Goal: Book appointment/travel/reservation

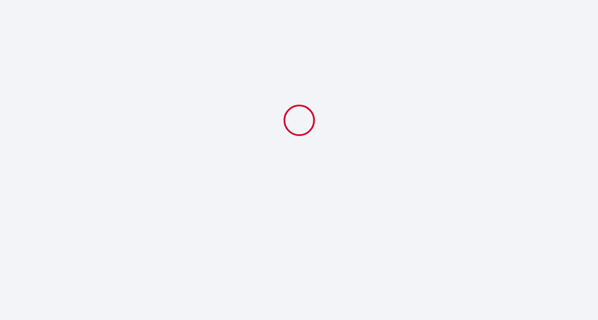
select select
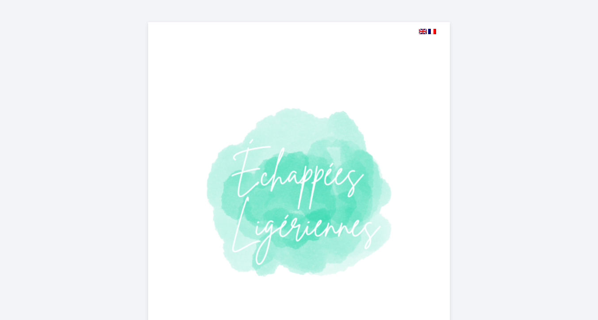
click at [422, 32] on img at bounding box center [423, 31] width 8 height 5
select select
click at [422, 31] on img at bounding box center [423, 31] width 8 height 5
click at [423, 34] on img at bounding box center [423, 31] width 8 height 5
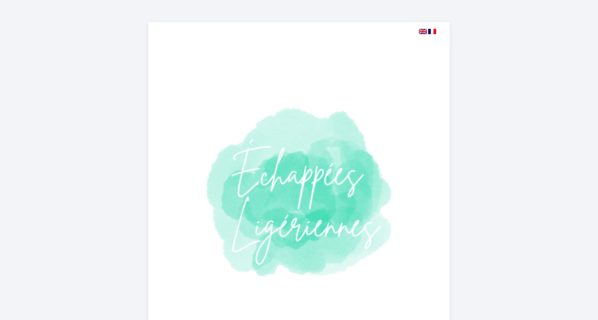
click at [423, 34] on img at bounding box center [423, 31] width 8 height 5
click at [423, 32] on img at bounding box center [423, 31] width 8 height 5
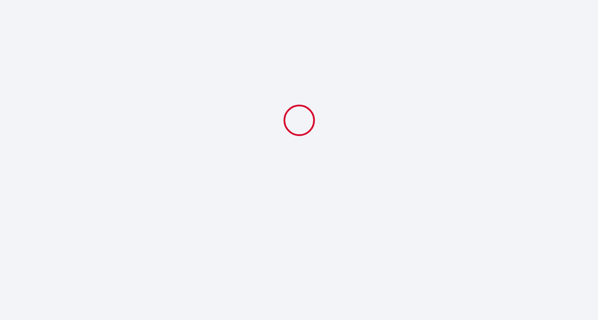
select select
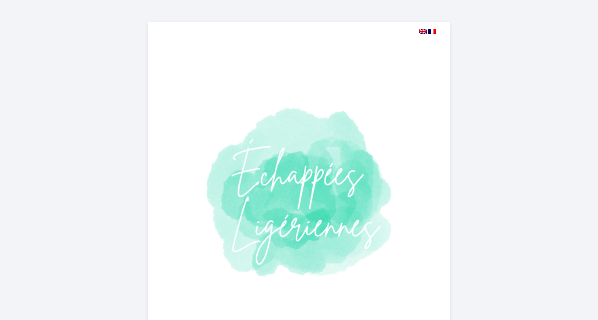
click at [432, 32] on img at bounding box center [432, 31] width 8 height 5
click at [424, 32] on img at bounding box center [423, 31] width 8 height 5
select select
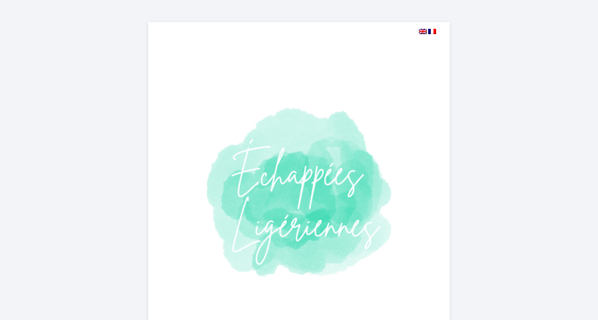
click at [424, 32] on img at bounding box center [423, 31] width 8 height 5
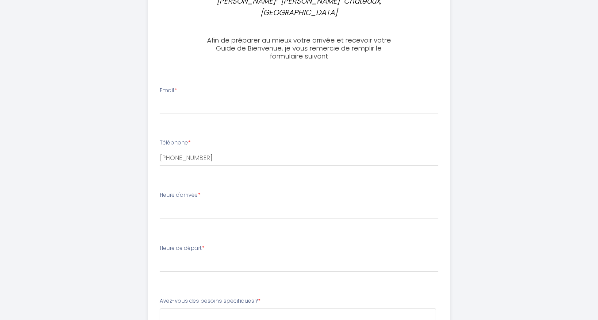
scroll to position [346, 0]
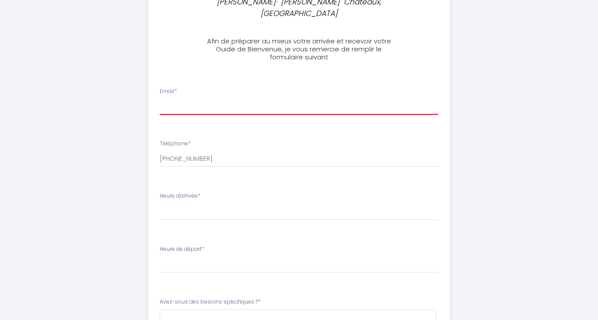
click at [199, 108] on input "Email *" at bounding box center [299, 107] width 279 height 16
click at [191, 107] on input "Email *" at bounding box center [299, 107] width 279 height 16
paste input "mucha70@gmail.com"
type input "mucha70@gmail.com"
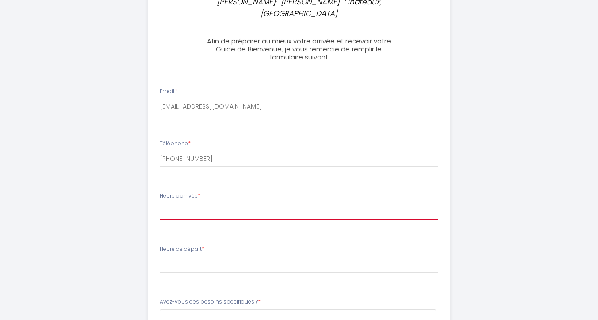
click at [189, 213] on select "16:00 16:30 17:00 17:30 18:00 18:30 19:00 19:30 20:00 20:30 21:00 21:30 22:00 2…" at bounding box center [299, 211] width 279 height 17
select select "18:30"
click at [160, 203] on select "16:00 16:30 17:00 17:30 18:00 18:30 19:00 19:30 20:00 20:30 21:00 21:30 22:00 2…" at bounding box center [299, 211] width 279 height 17
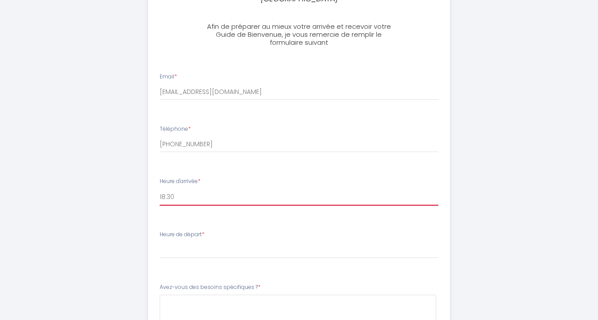
scroll to position [367, 0]
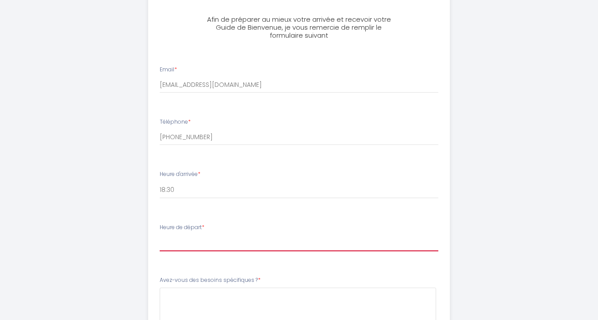
click at [191, 243] on select "00:00 00:30 01:00 01:30 02:00 02:30 03:00 03:30 04:00 04:30 05:00 05:30 06:00 0…" at bounding box center [299, 242] width 279 height 17
select select "10:00"
click at [160, 234] on select "00:00 00:30 01:00 01:30 02:00 02:30 03:00 03:30 04:00 04:30 05:00 05:30 06:00 0…" at bounding box center [299, 242] width 279 height 17
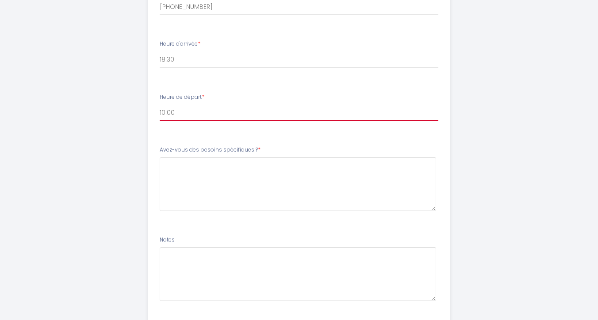
scroll to position [503, 0]
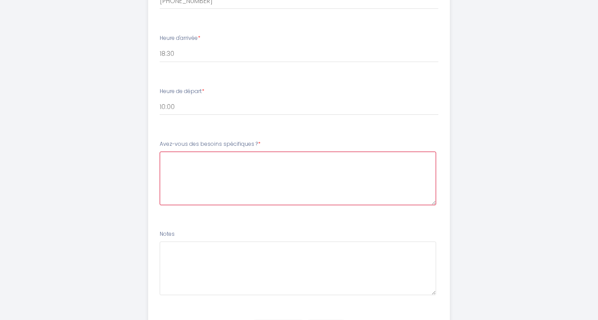
click at [197, 166] on \?4 at bounding box center [298, 178] width 277 height 54
type \?4 "Р"
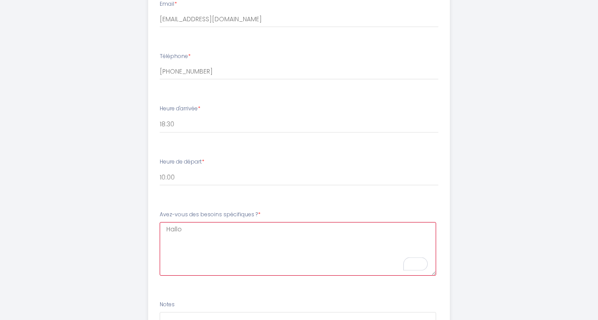
scroll to position [436, 0]
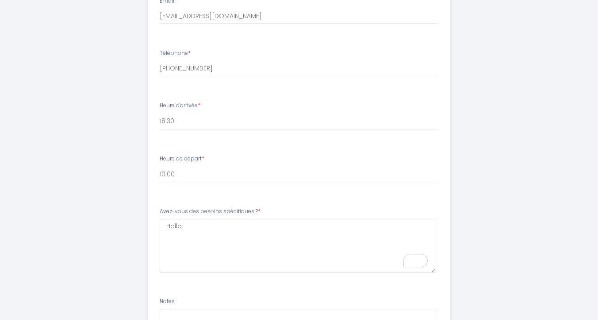
drag, startPoint x: 158, startPoint y: 209, endPoint x: 272, endPoint y: 211, distance: 114.2
click at [272, 211] on li "Avez-vous des besoins spécifiques ? * Hallo" at bounding box center [299, 244] width 301 height 85
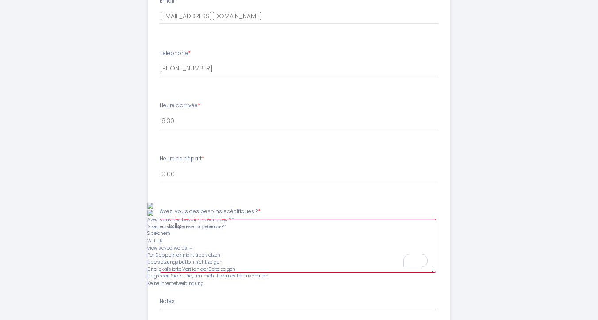
click at [186, 228] on \?4 "Hallo" at bounding box center [298, 246] width 277 height 54
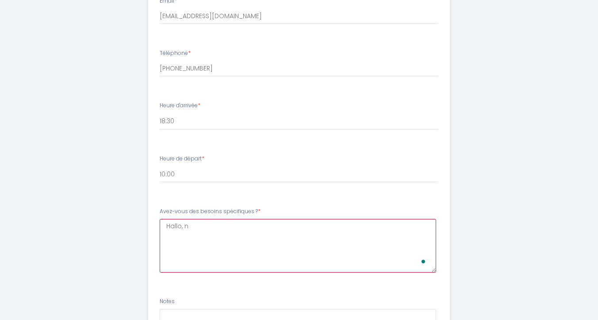
type \?4 "Hallo, no"
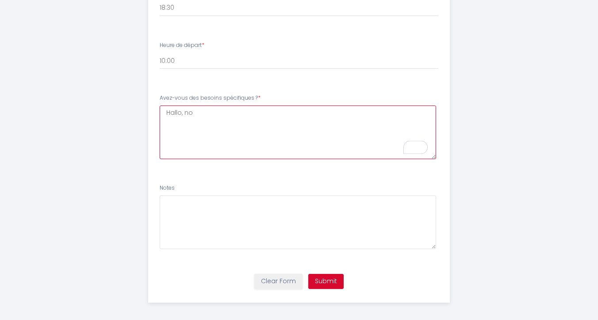
scroll to position [554, 0]
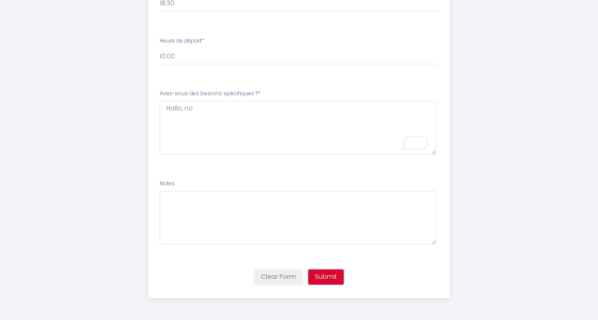
click at [328, 278] on button "Submit" at bounding box center [326, 276] width 35 height 15
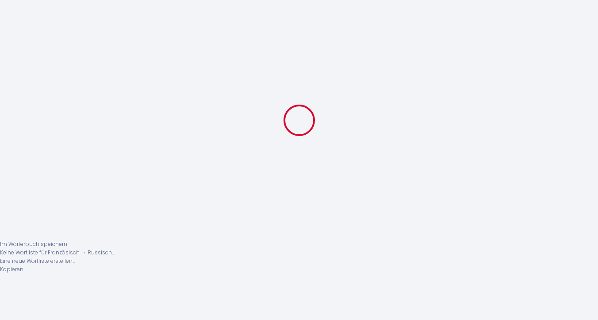
scroll to position [0, 0]
select select "18:30"
select select "10:00"
